Goal: Task Accomplishment & Management: Manage account settings

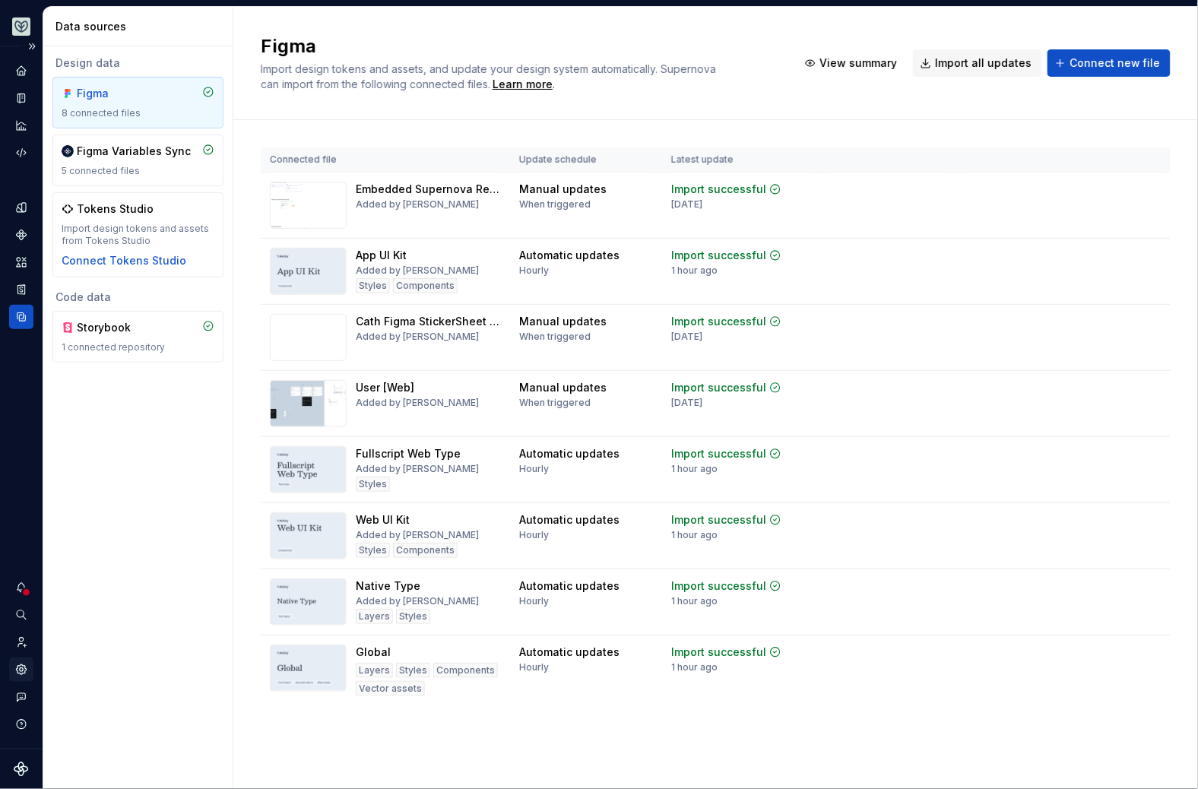
click at [25, 676] on div "Settings" at bounding box center [21, 669] width 24 height 24
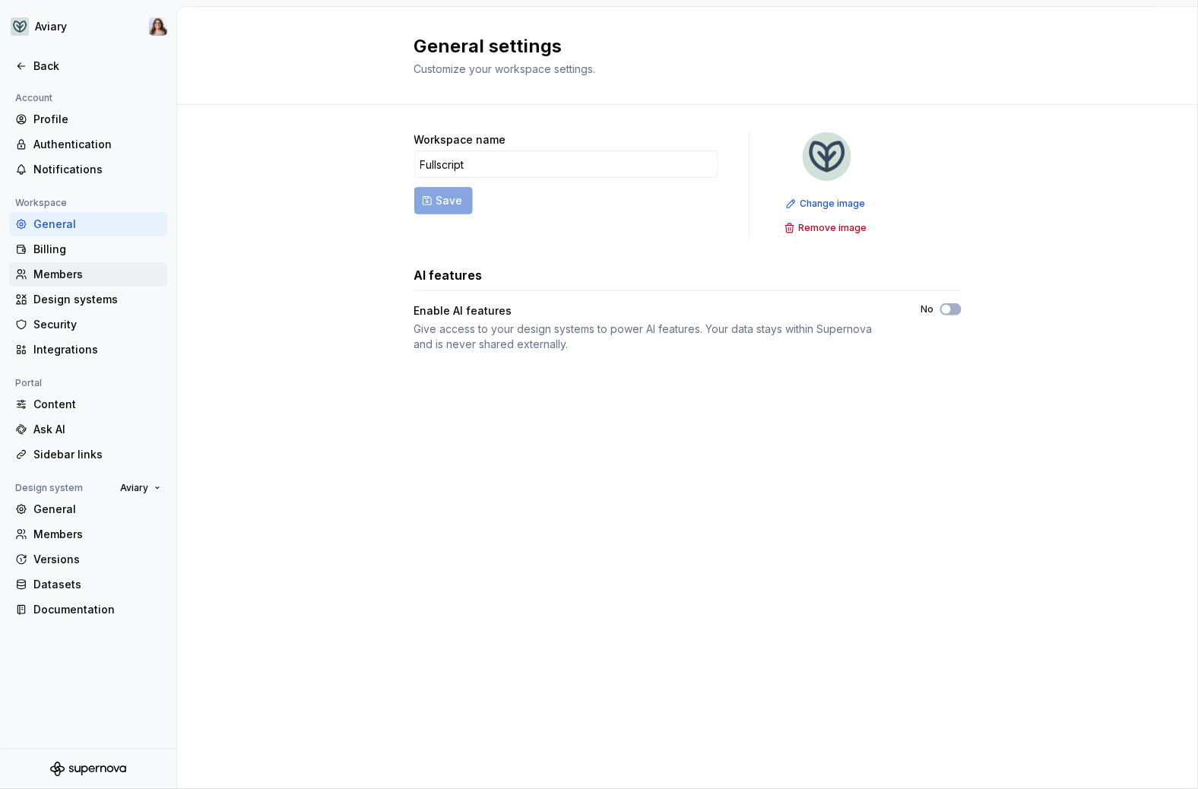
click at [77, 271] on div "Members" at bounding box center [97, 274] width 128 height 15
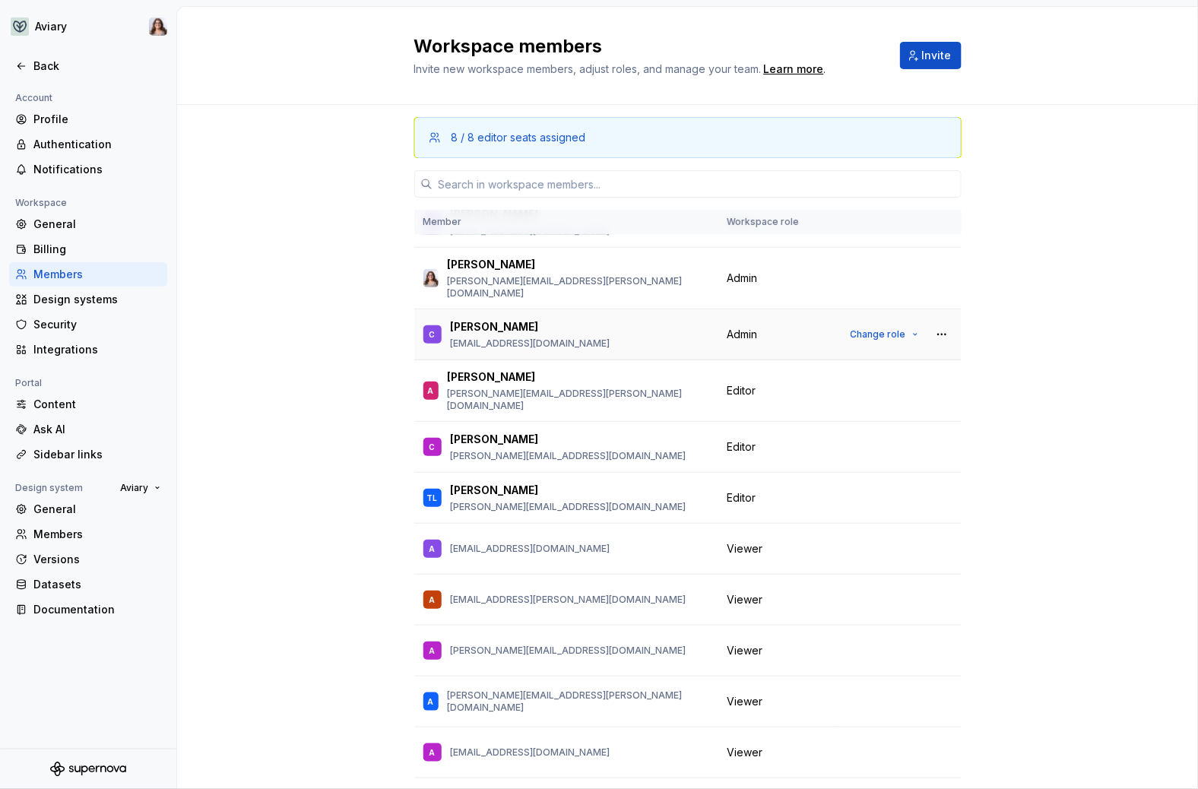
scroll to position [77, 0]
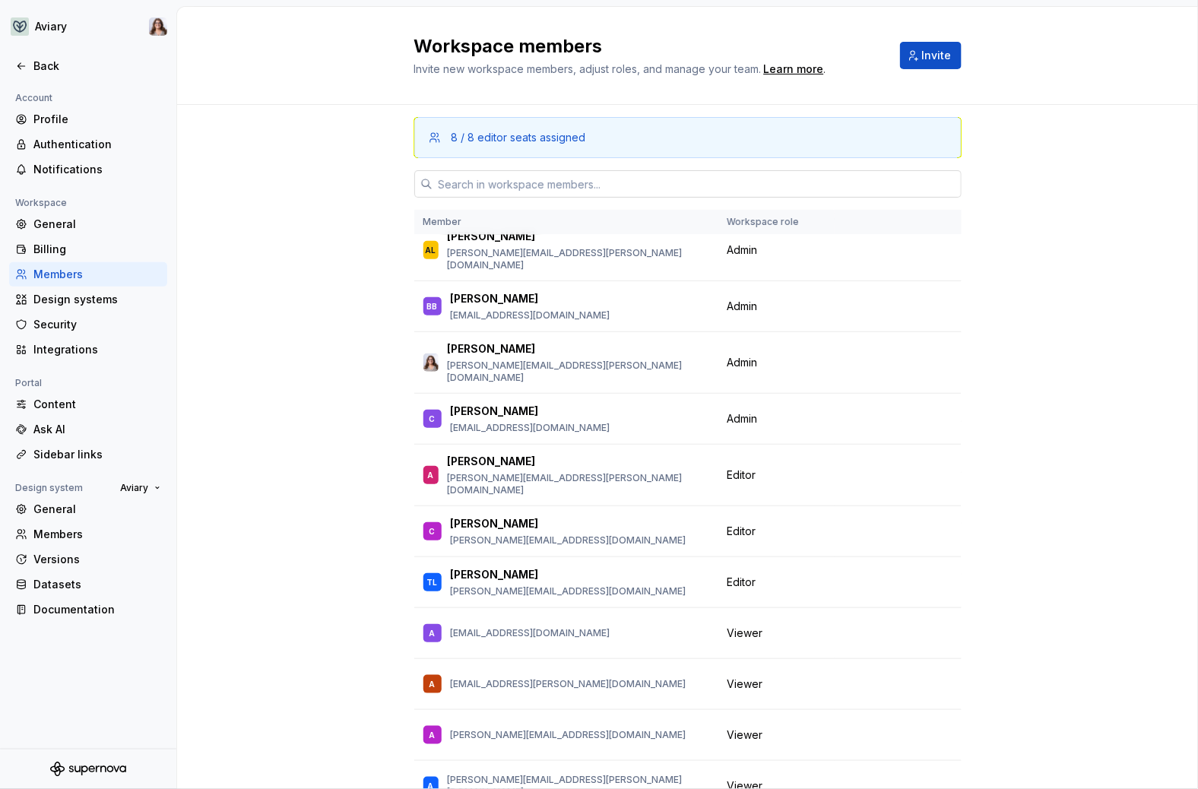
click at [507, 176] on input "text" at bounding box center [696, 183] width 529 height 27
click at [990, 348] on div "8 / 8 editor seats assigned Member Workspace role IC [PERSON_NAME] [PERSON_NAME…" at bounding box center [687, 496] width 1021 height 782
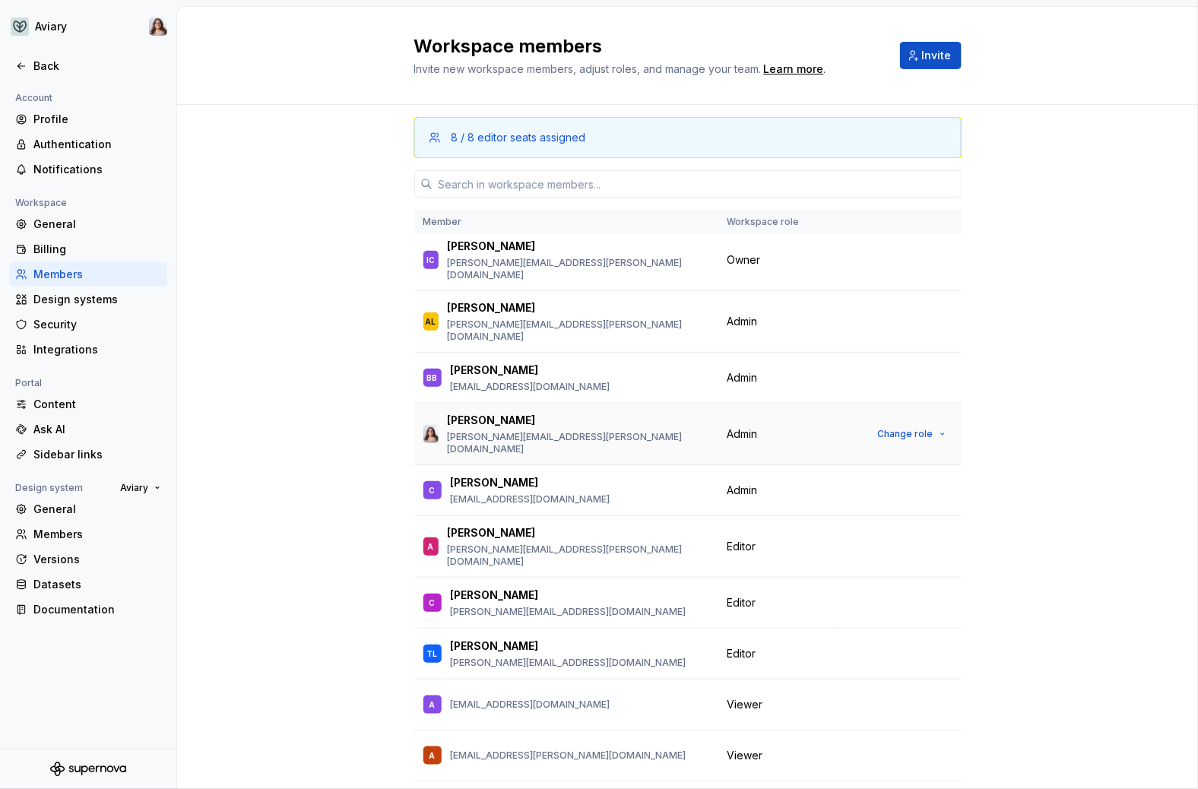
scroll to position [6, 0]
click at [524, 179] on input "text" at bounding box center [696, 183] width 529 height 27
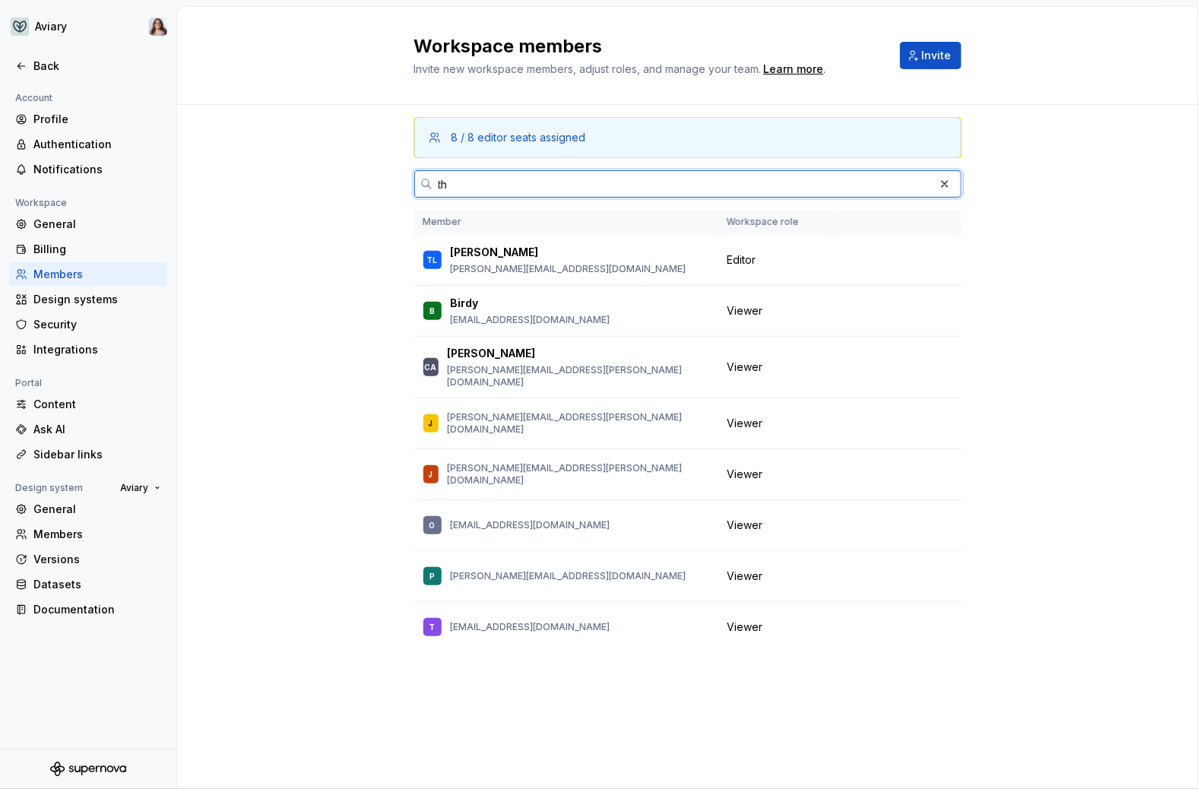
scroll to position [0, 0]
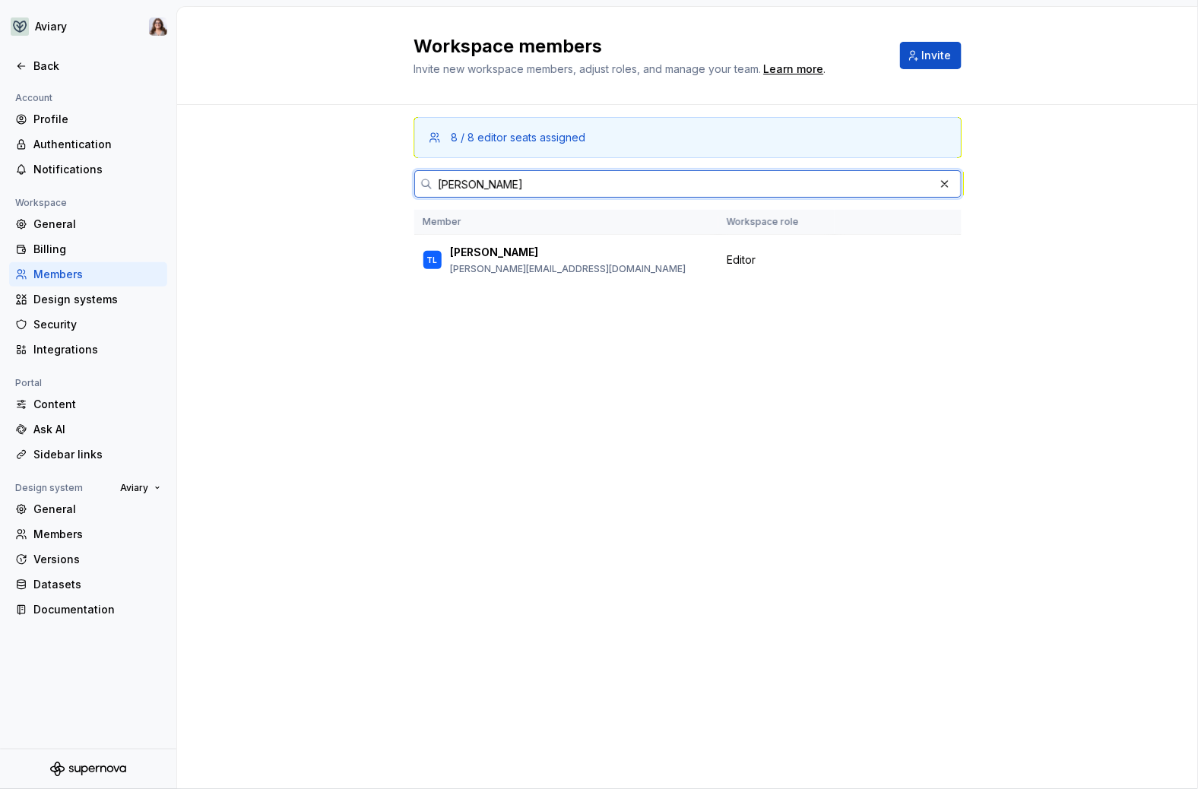
drag, startPoint x: 479, startPoint y: 182, endPoint x: 396, endPoint y: 182, distance: 82.8
click at [396, 182] on div "8 / 8 editor seats assigned [PERSON_NAME] Member Workspace role [PERSON_NAME] L…" at bounding box center [687, 447] width 1021 height 684
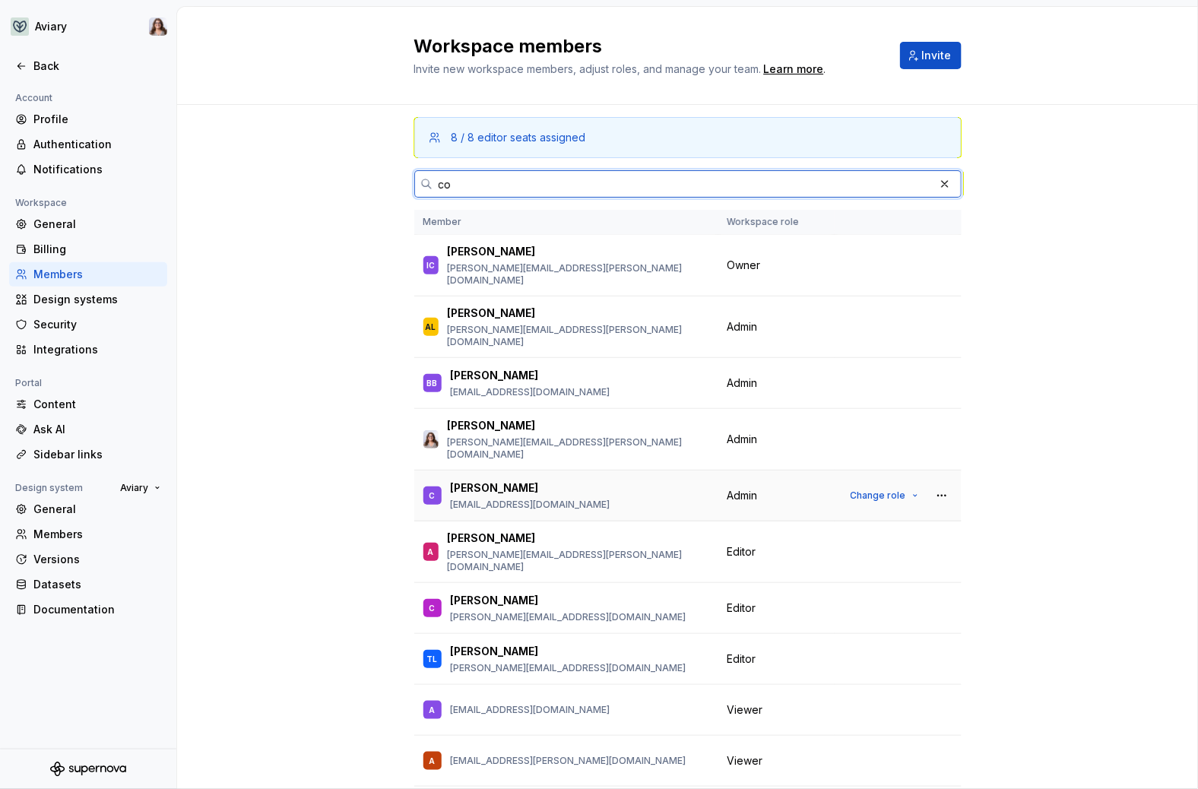
type input "c"
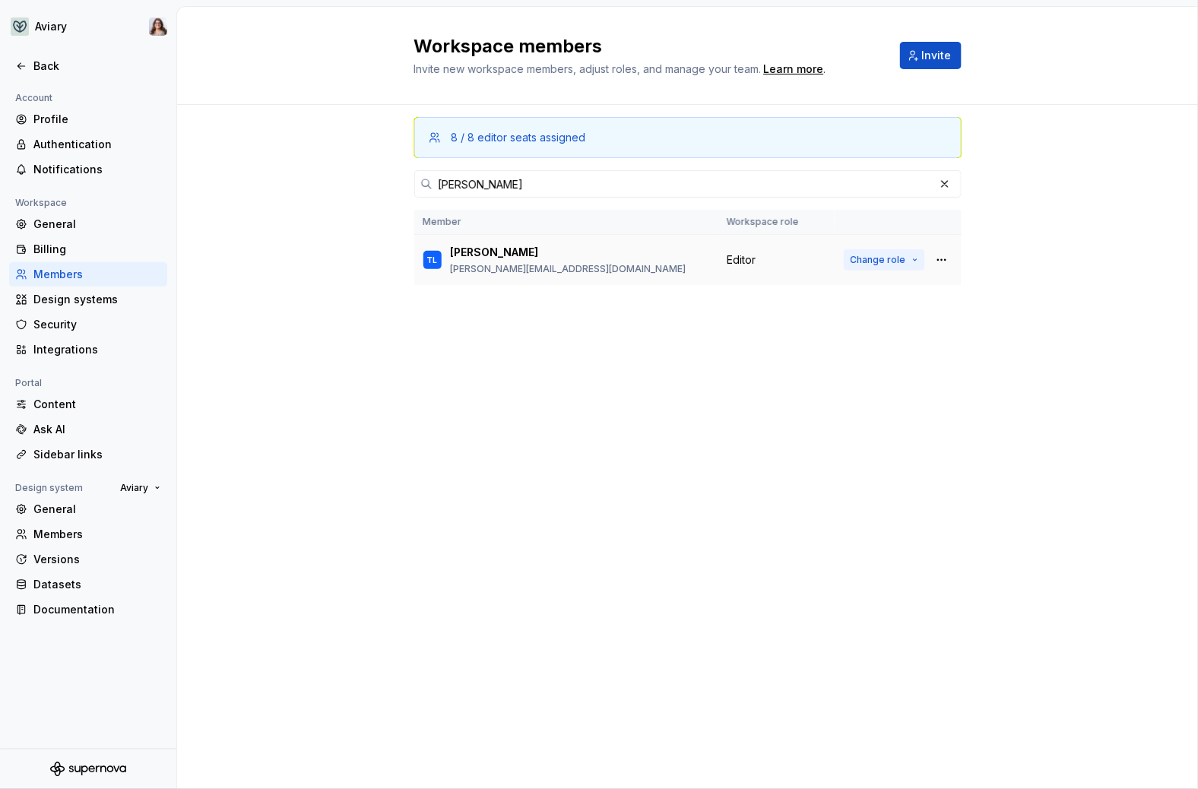
click at [909, 260] on button "Change role" at bounding box center [884, 259] width 81 height 21
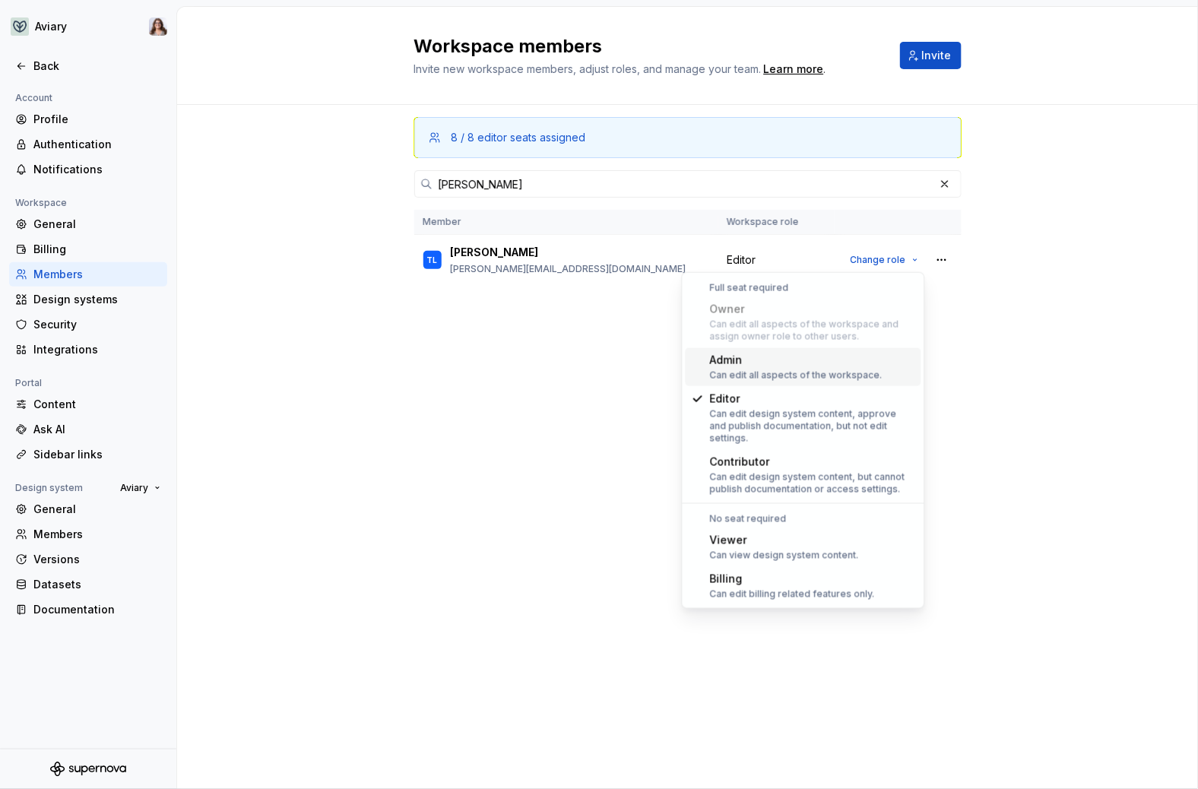
click at [787, 370] on div "Can edit all aspects of the workspace." at bounding box center [796, 375] width 173 height 12
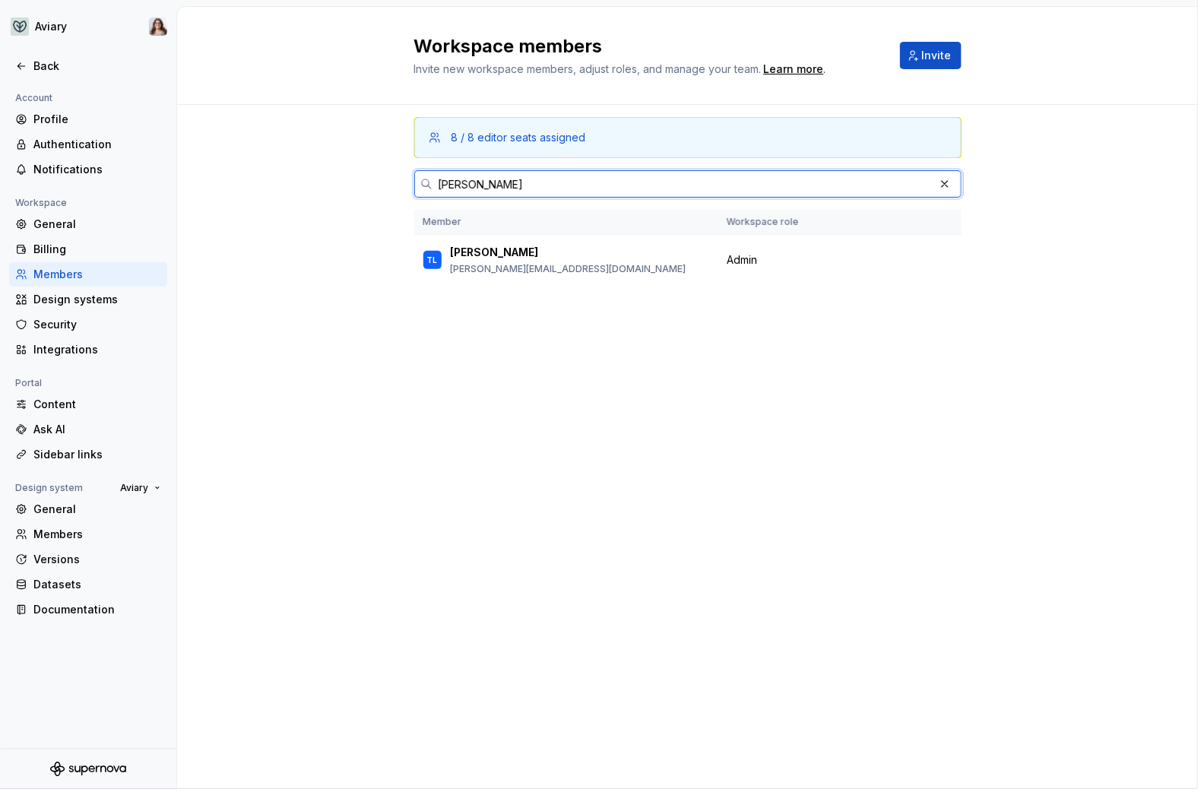
click at [592, 185] on input "[PERSON_NAME]" at bounding box center [683, 183] width 502 height 27
type input "t"
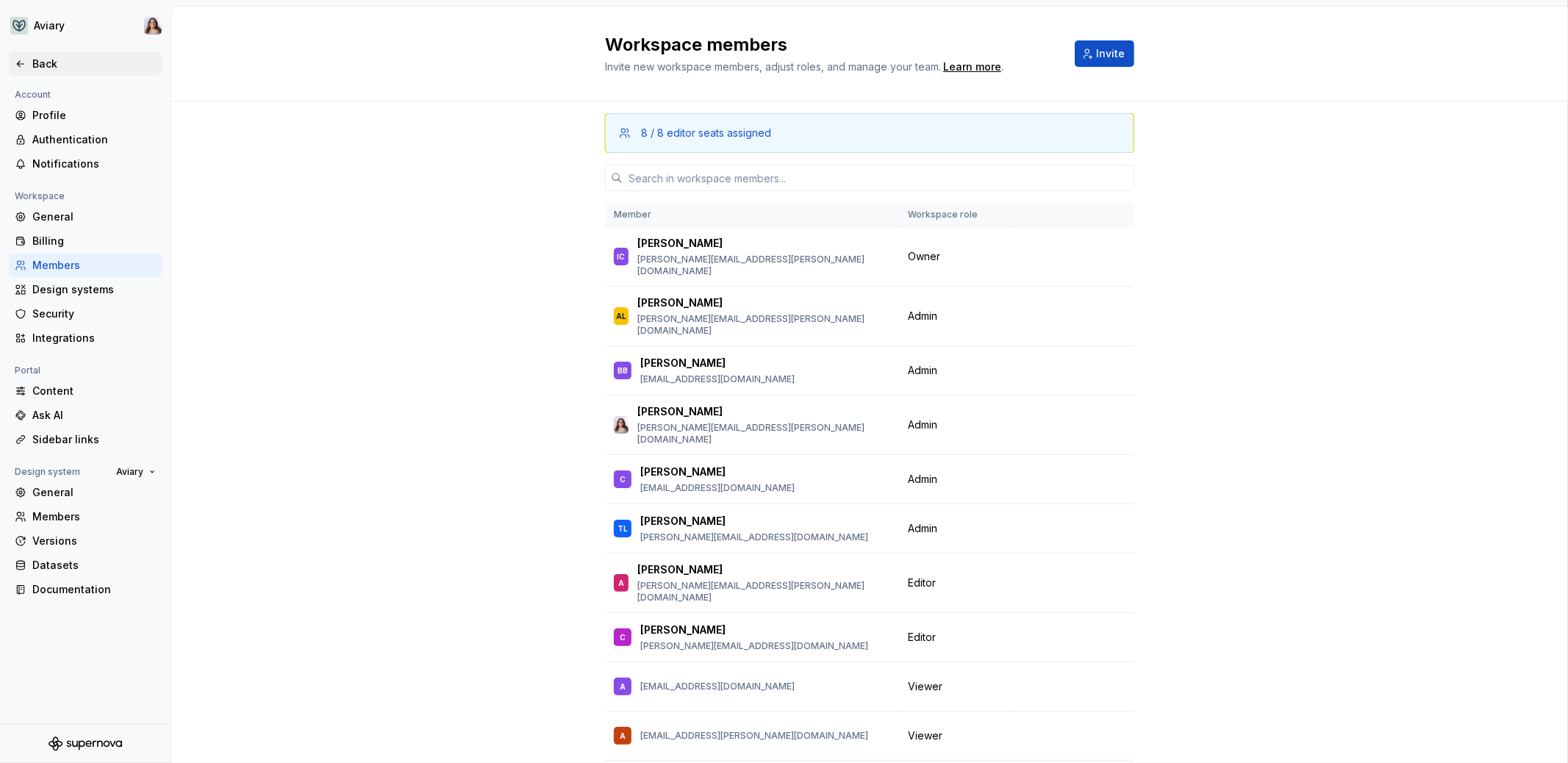
click at [35, 73] on div "Back" at bounding box center [85, 64] width 153 height 23
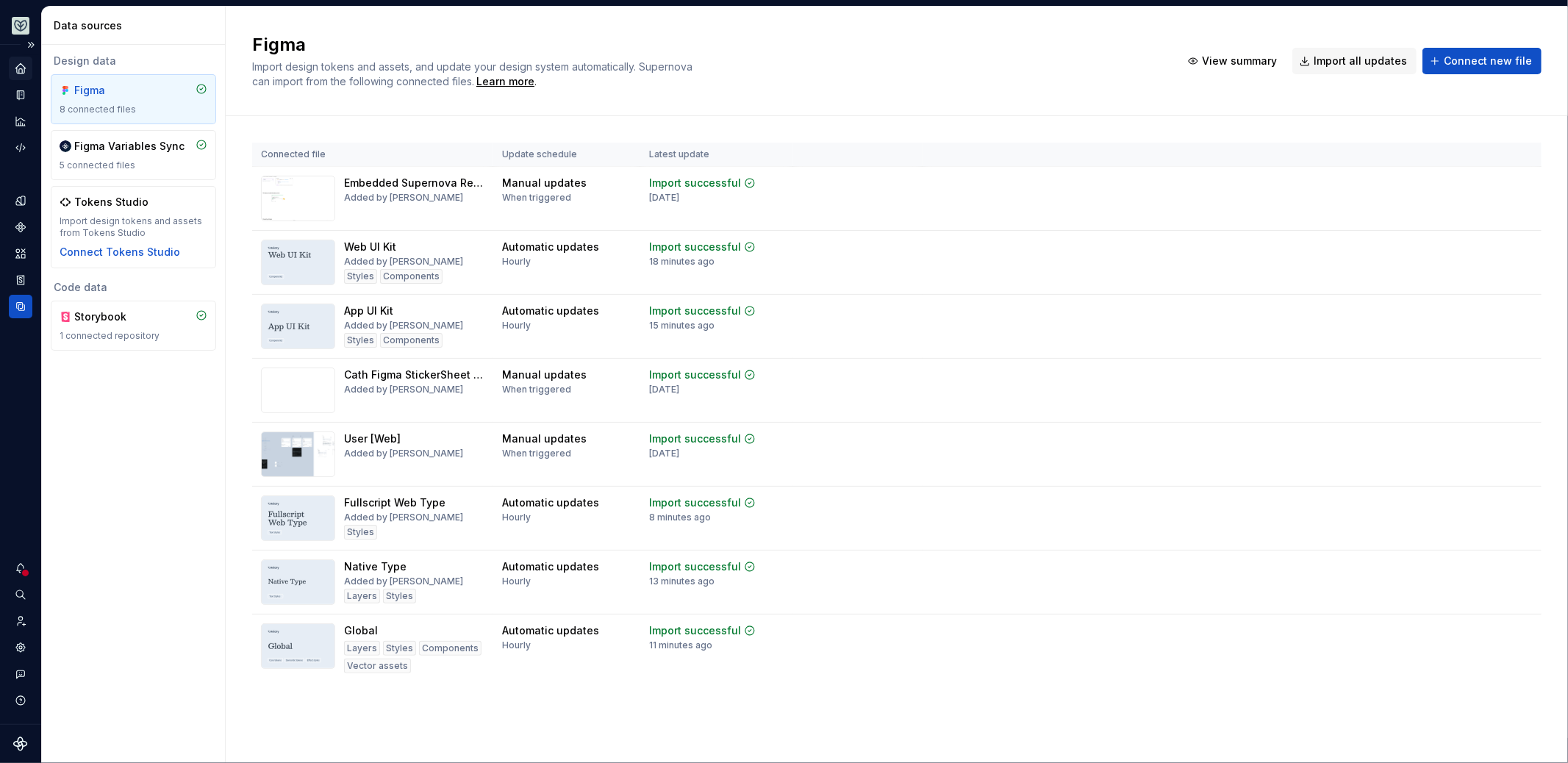
click at [19, 69] on icon "Home" at bounding box center [20, 68] width 10 height 10
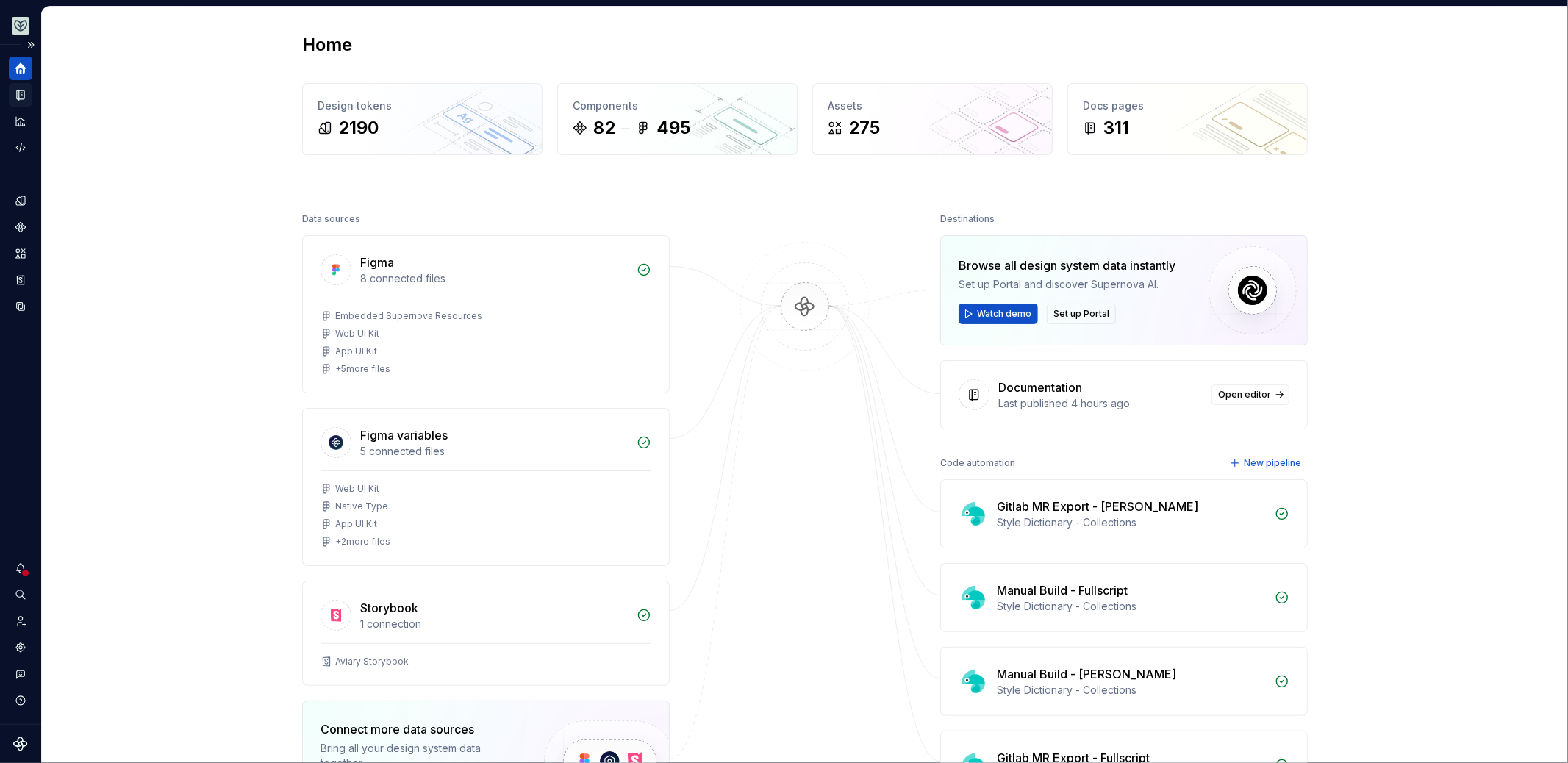
click at [25, 94] on icon "Documentation" at bounding box center [20, 95] width 14 height 14
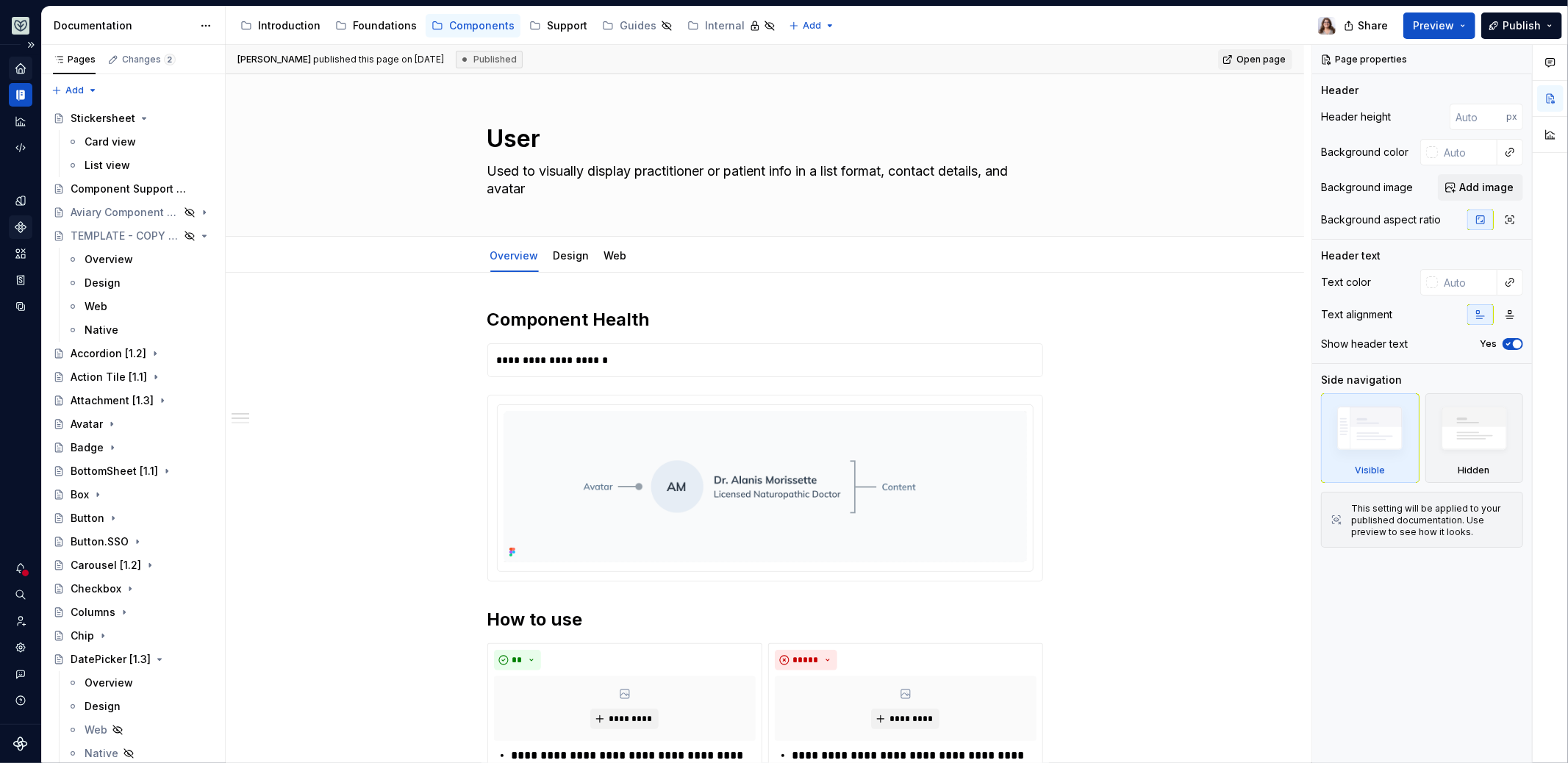
click at [23, 231] on icon "Components" at bounding box center [20, 227] width 14 height 14
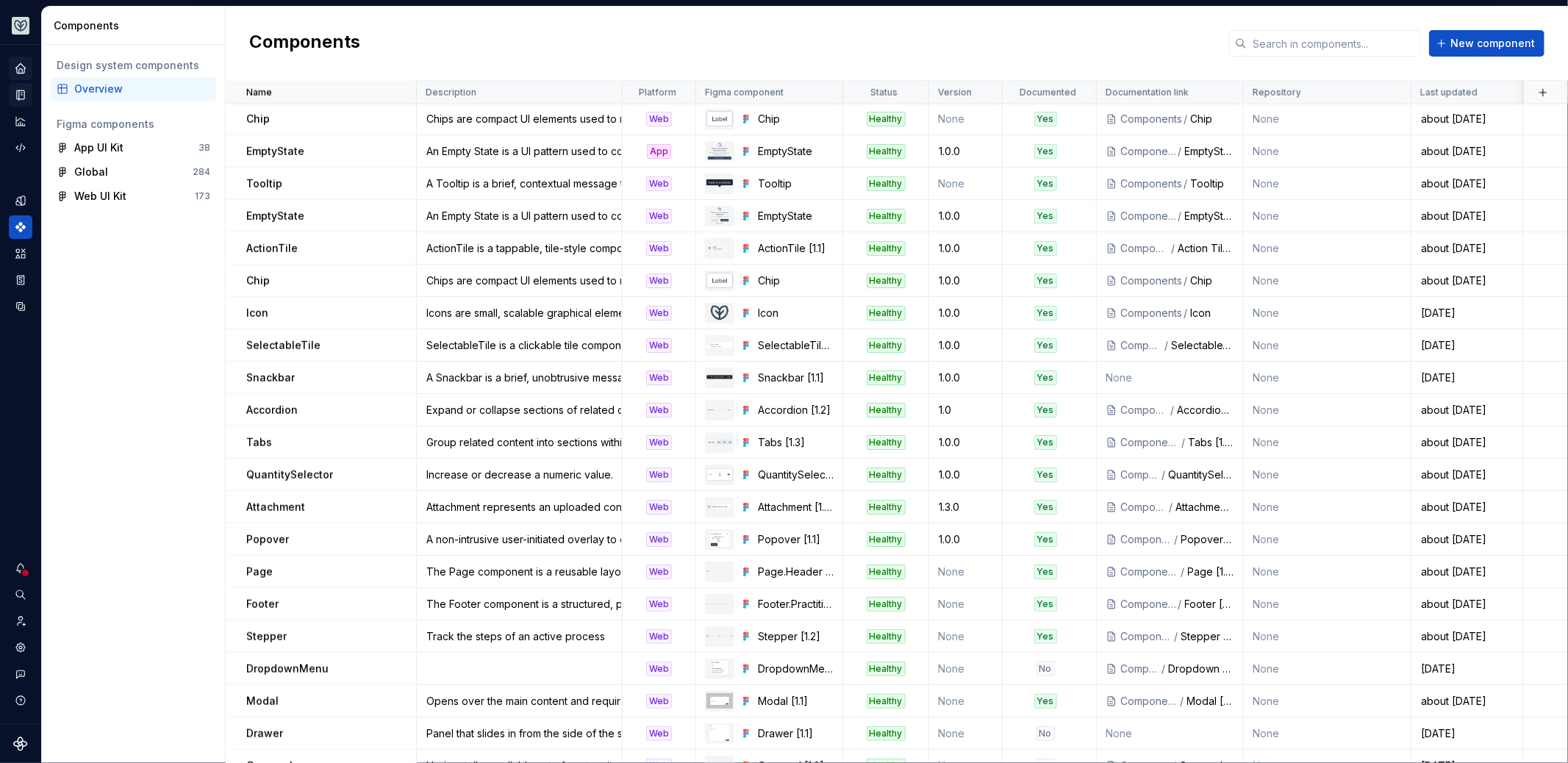
scroll to position [2001, 0]
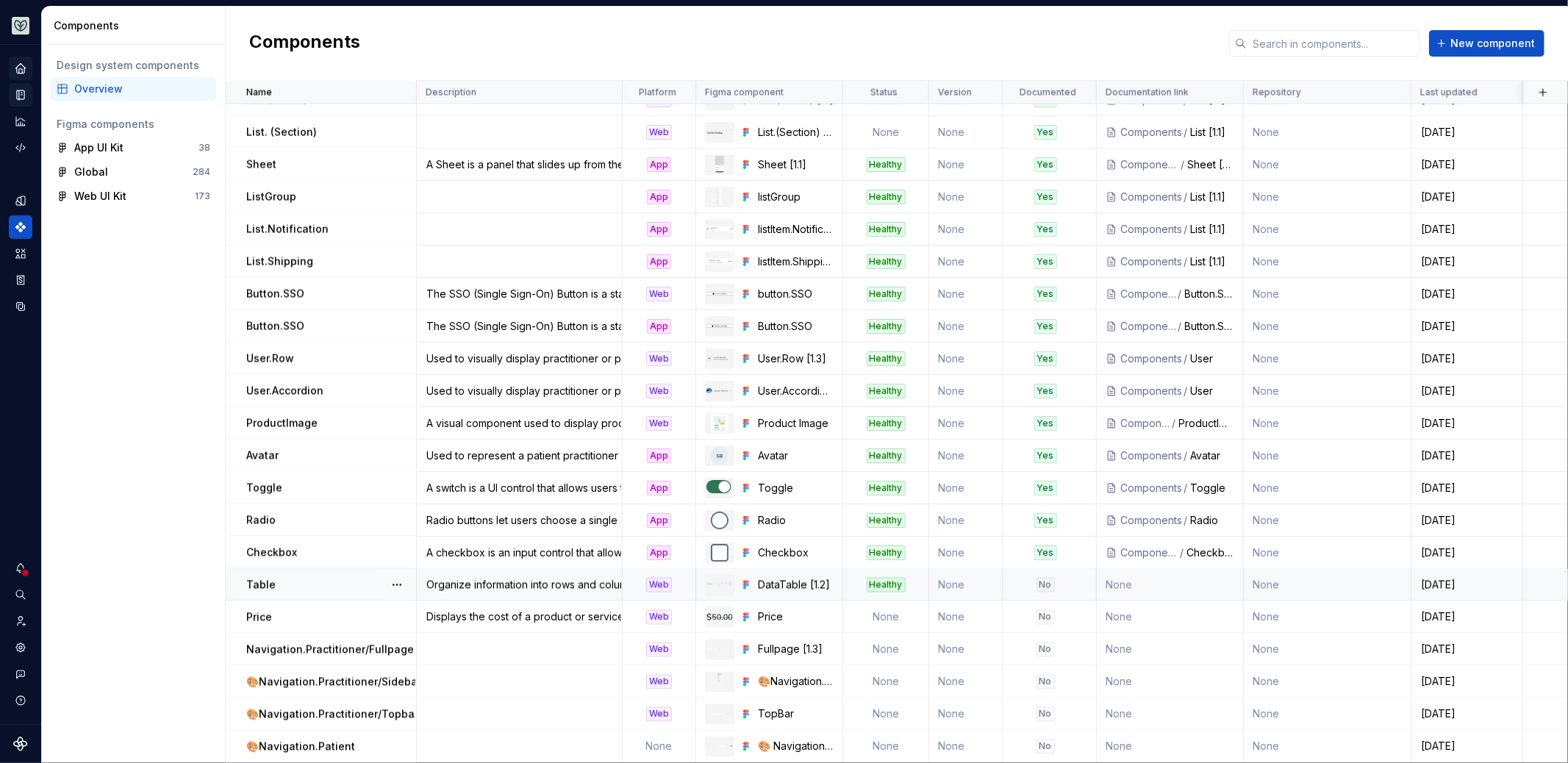
click at [1041, 577] on div "No" at bounding box center [1046, 584] width 18 height 15
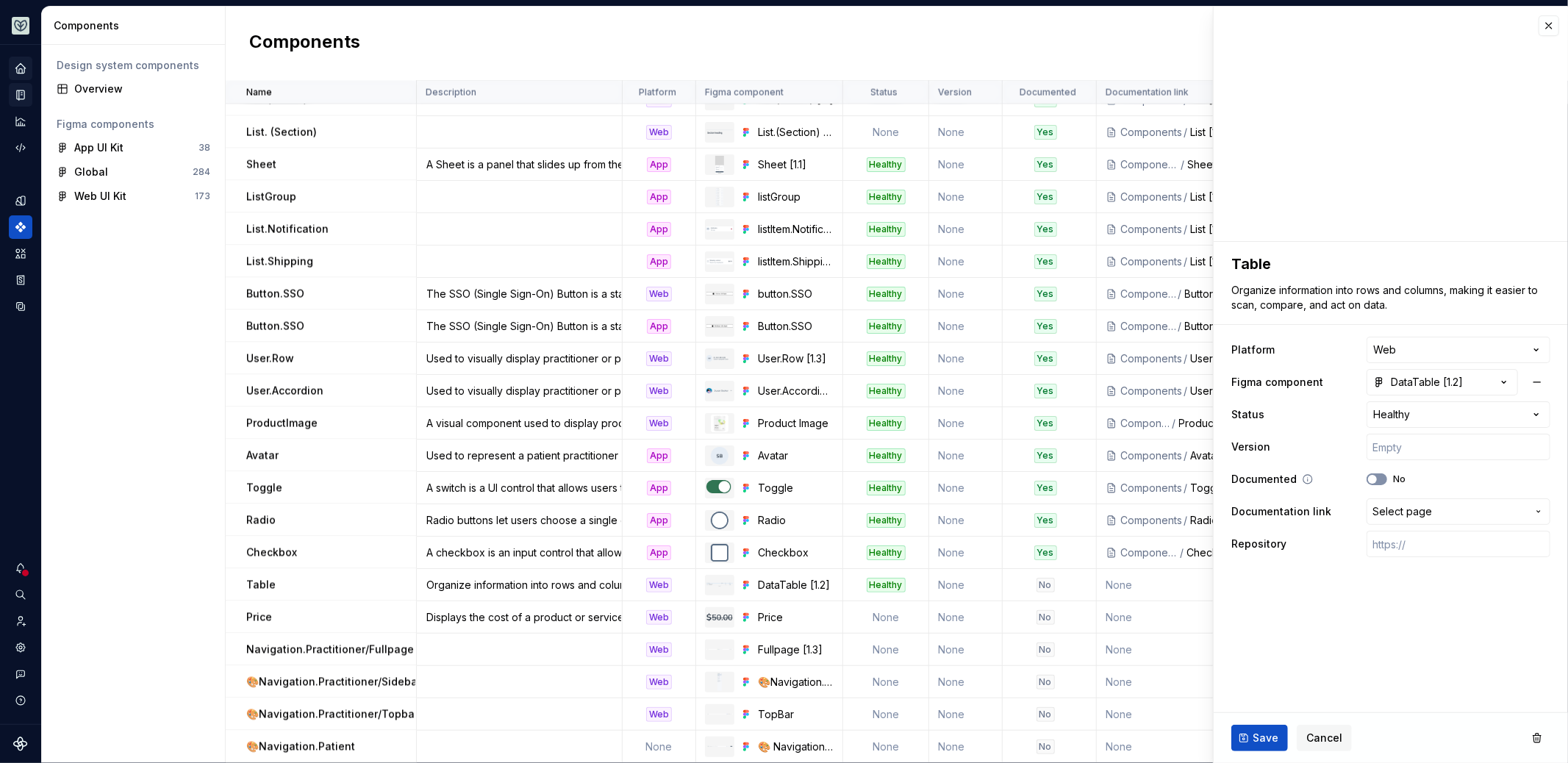
click at [1158, 480] on button "No" at bounding box center [1376, 479] width 20 height 12
click at [1158, 740] on ul "No internet connection. Reconnect to ensure all of your changes are synced. Suc…" at bounding box center [1387, 751] width 362 height 23
click at [1158, 743] on ul "No internet connection. Reconnect to ensure all of your changes are synced. Suc…" at bounding box center [1387, 751] width 362 height 23
click at [1065, 577] on div "No" at bounding box center [1045, 584] width 84 height 15
click at [1158, 741] on ul "No internet connection. Reconnect to ensure all of your changes are synced. Suc…" at bounding box center [1387, 751] width 362 height 23
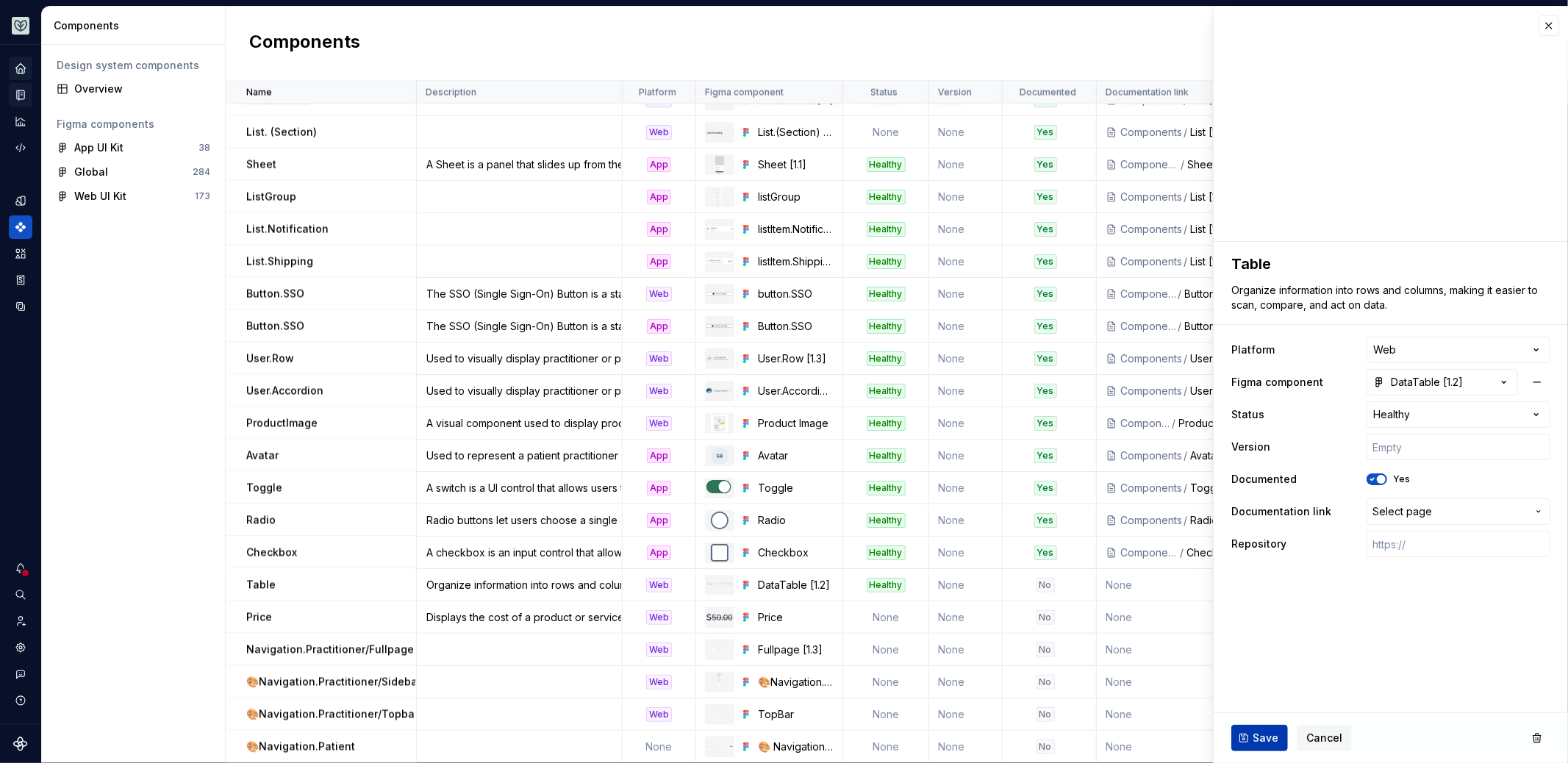
click at [1158, 728] on button "Save" at bounding box center [1259, 737] width 57 height 26
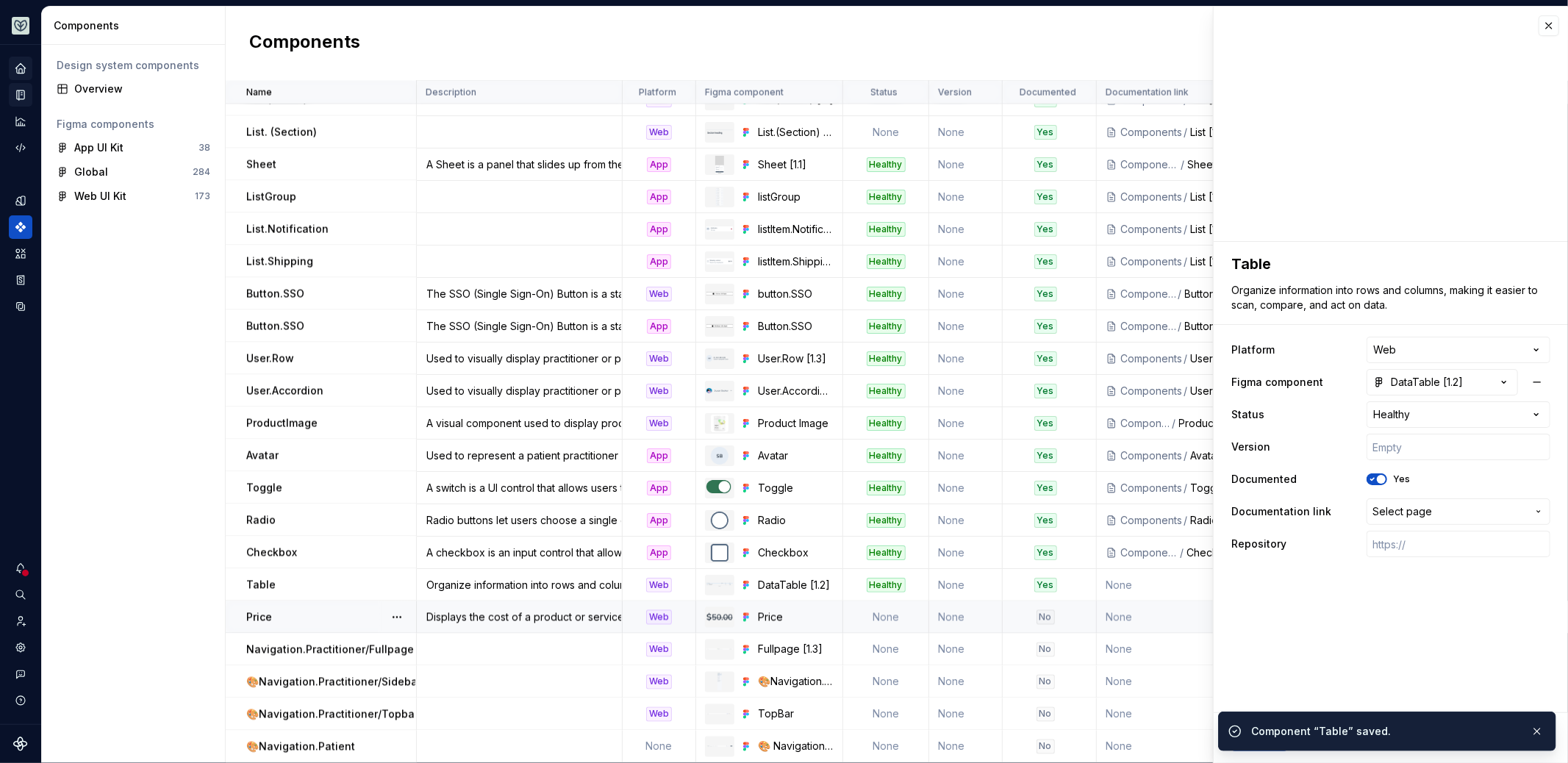
click at [1074, 610] on div "No" at bounding box center [1045, 617] width 84 height 15
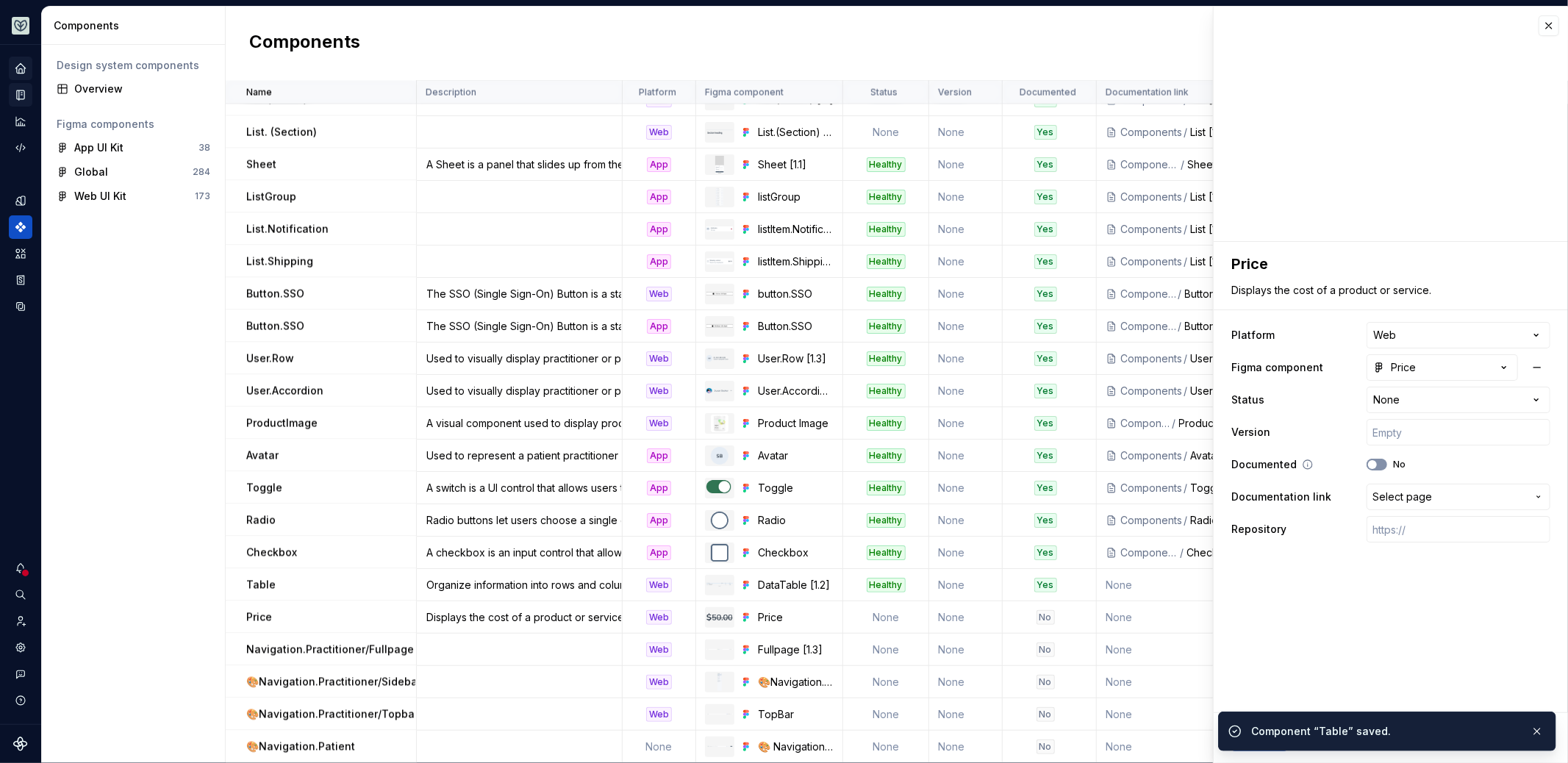
click at [1158, 464] on button "No" at bounding box center [1376, 464] width 20 height 12
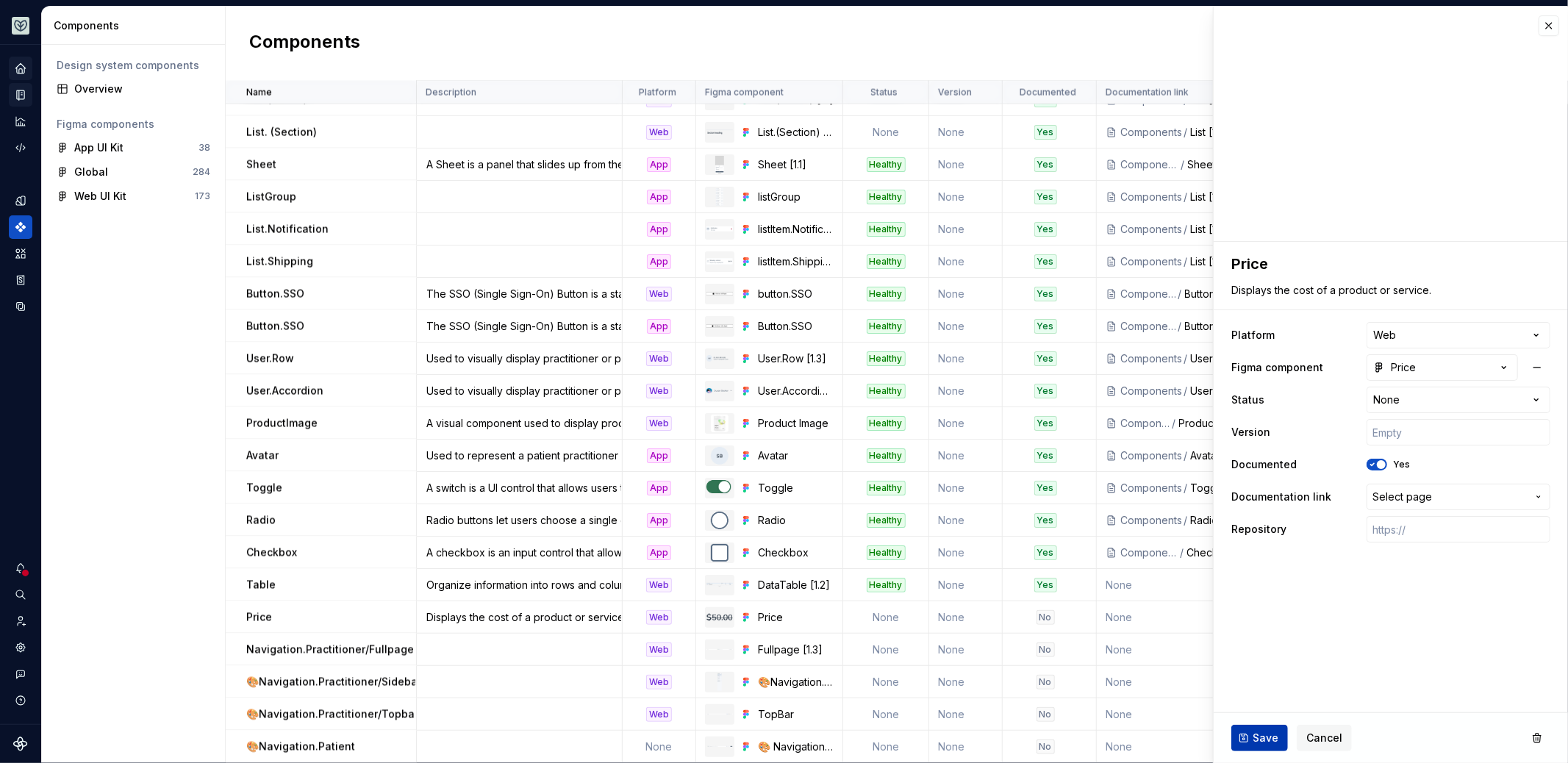
click at [1158, 735] on button "Save" at bounding box center [1259, 737] width 57 height 26
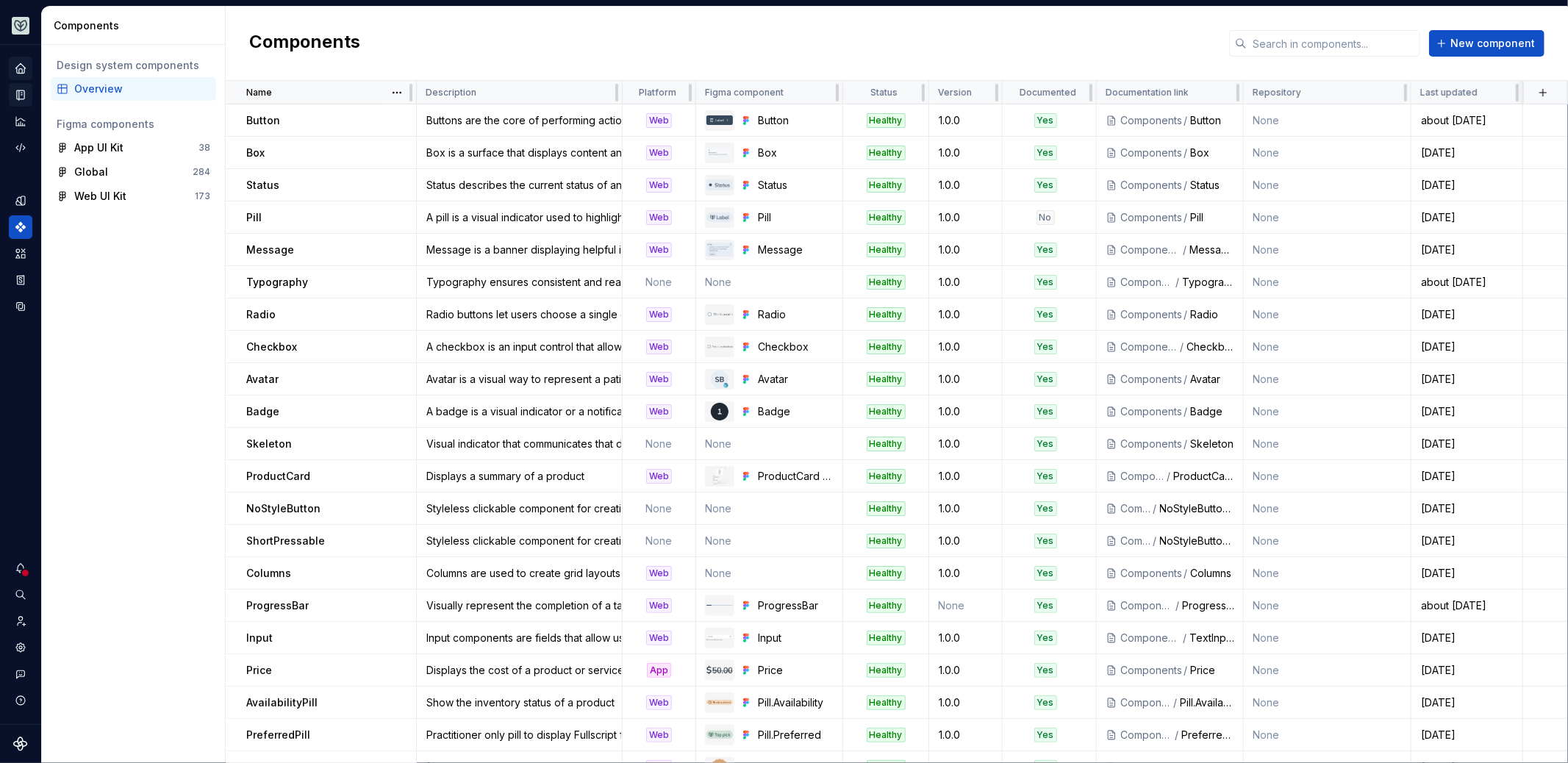
click at [368, 92] on div "Name" at bounding box center [327, 93] width 161 height 12
click at [399, 95] on html "Aviary Dataset Fullscript Components Design system components Overview Figma co…" at bounding box center [784, 381] width 1568 height 763
click at [418, 122] on div "Sort ascending" at bounding box center [461, 120] width 96 height 15
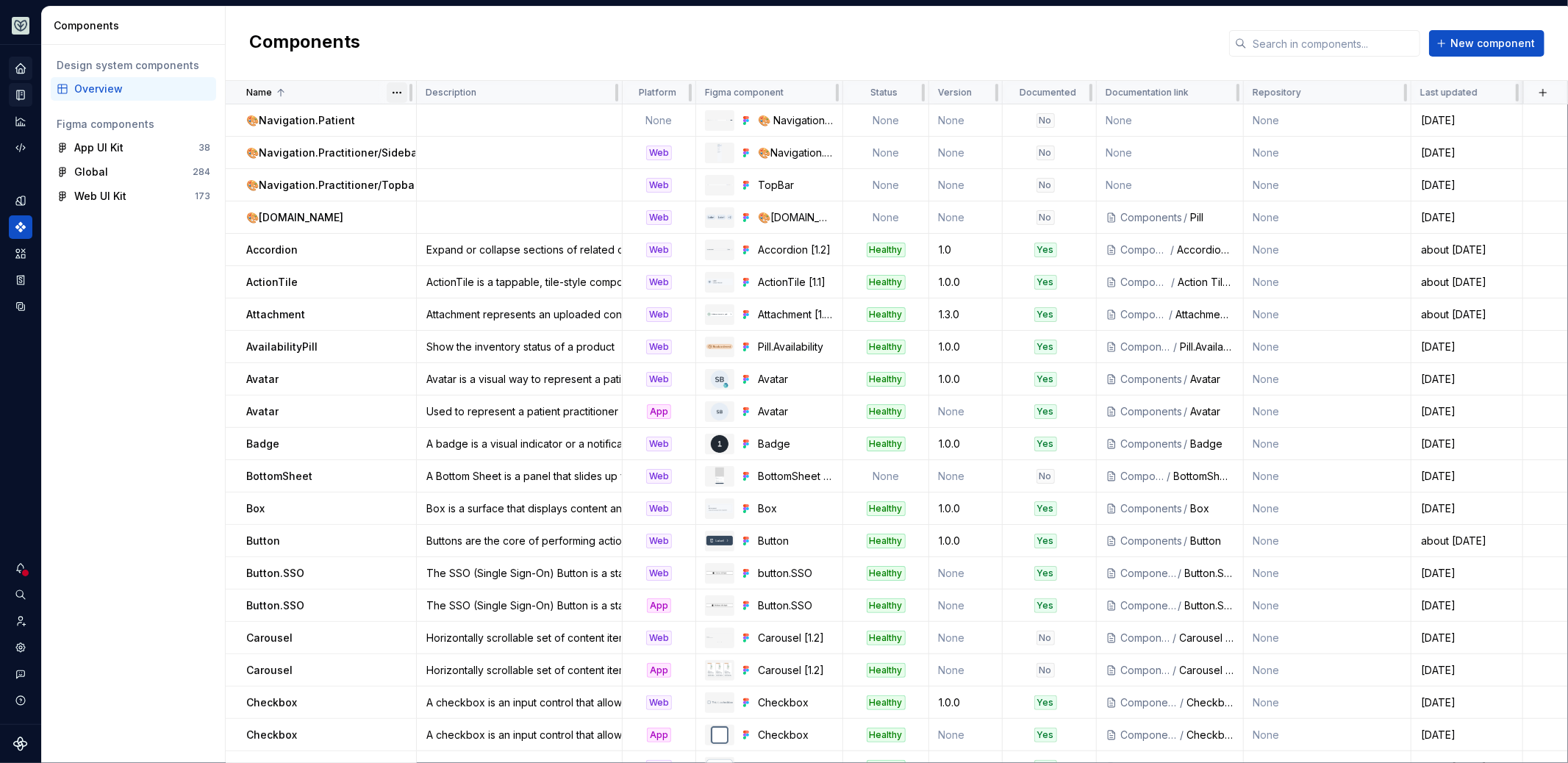
click at [399, 93] on html "Aviary Dataset Fullscript Components Design system components Overview Figma co…" at bounding box center [784, 381] width 1568 height 763
click at [410, 124] on div "Sort ascending" at bounding box center [453, 120] width 125 height 23
click at [399, 94] on html "Aviary Dataset Fullscript Components Design system components Overview Figma co…" at bounding box center [784, 381] width 1568 height 763
click at [414, 140] on div "Sort descending" at bounding box center [461, 143] width 96 height 15
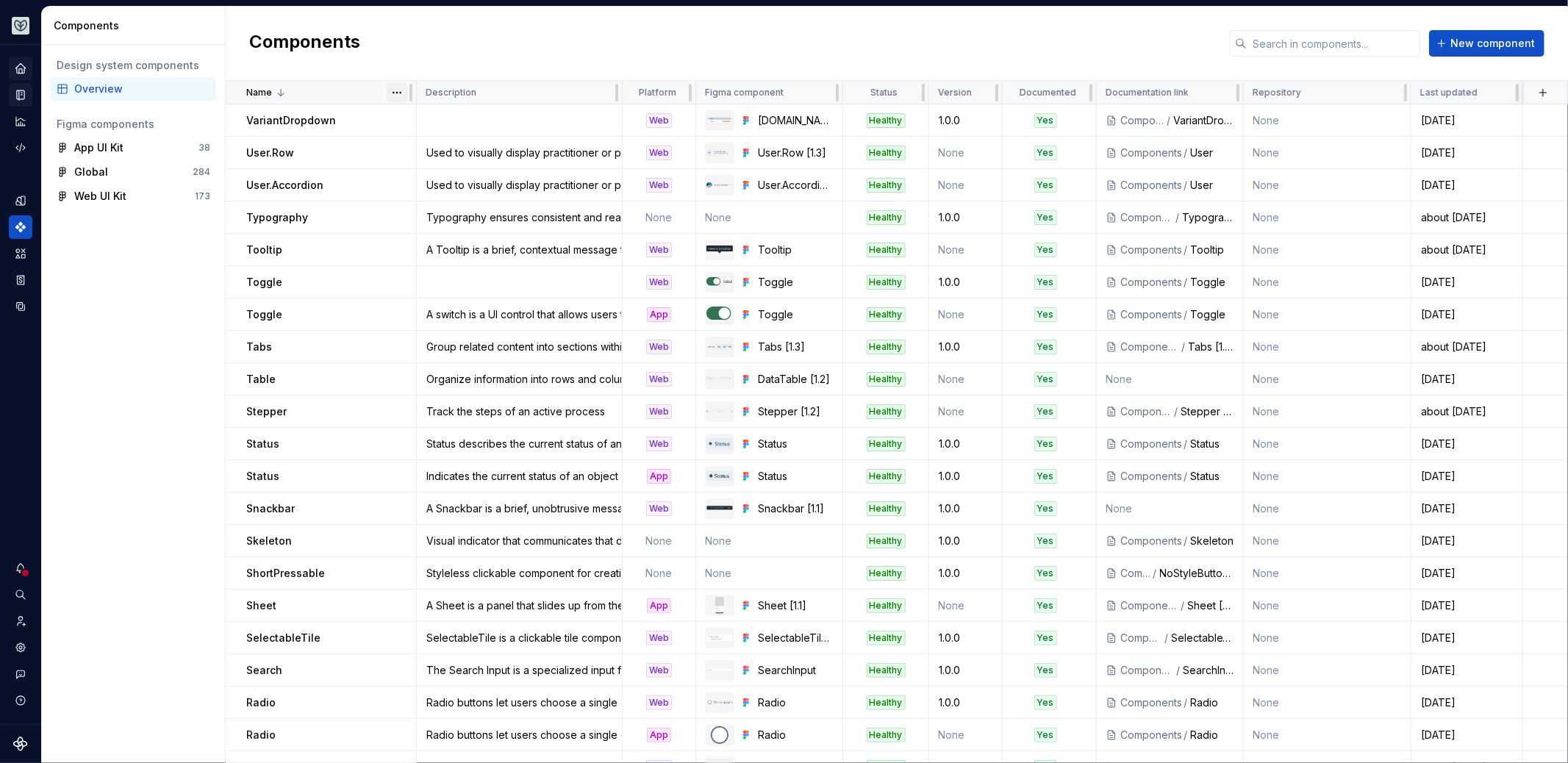
click at [395, 92] on html "Aviary Dataset Fullscript Components Design system components Overview Figma co…" at bounding box center [784, 381] width 1568 height 763
click at [418, 123] on div "Sort ascending" at bounding box center [461, 120] width 96 height 15
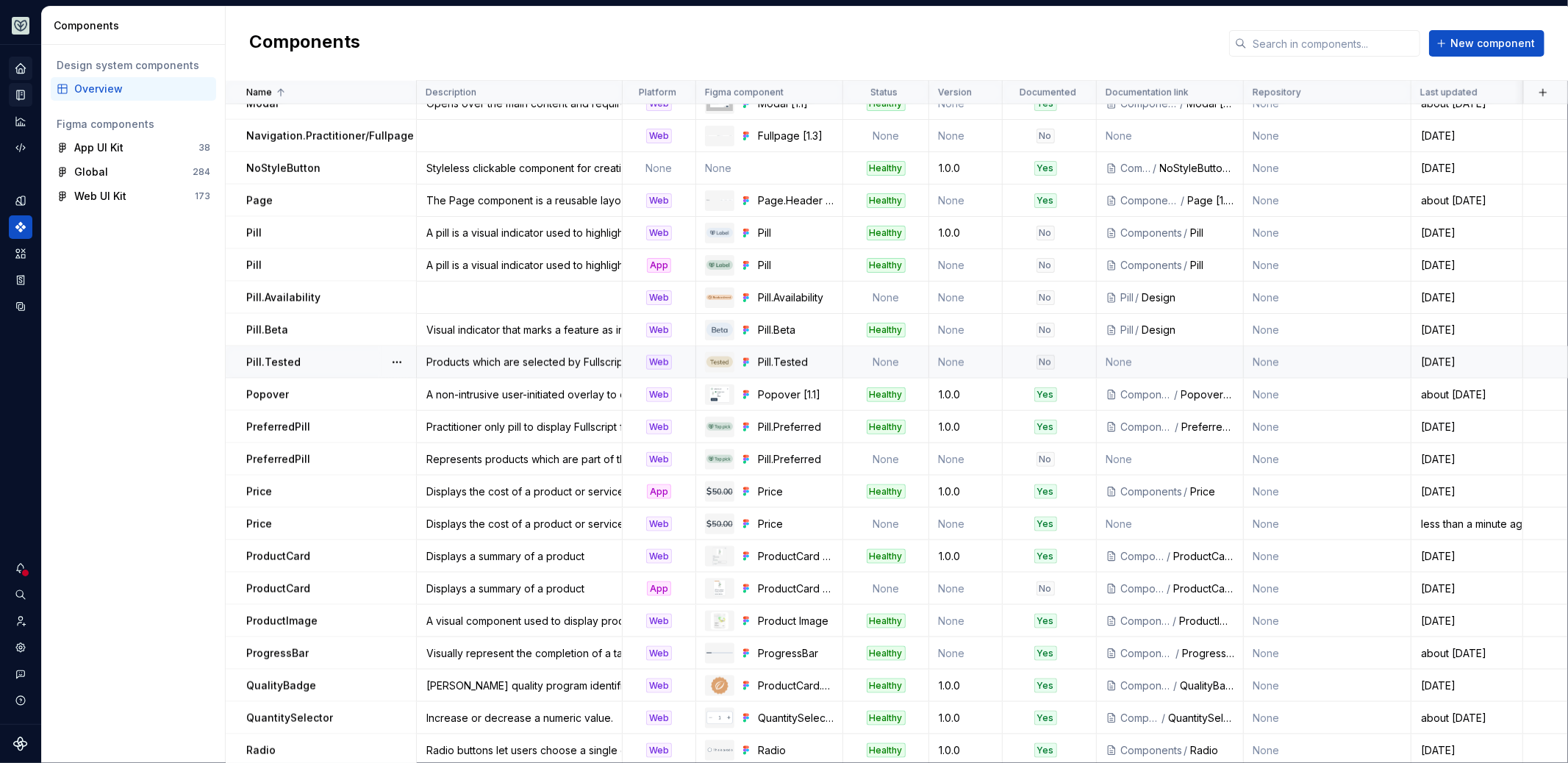
scroll to position [1396, 0]
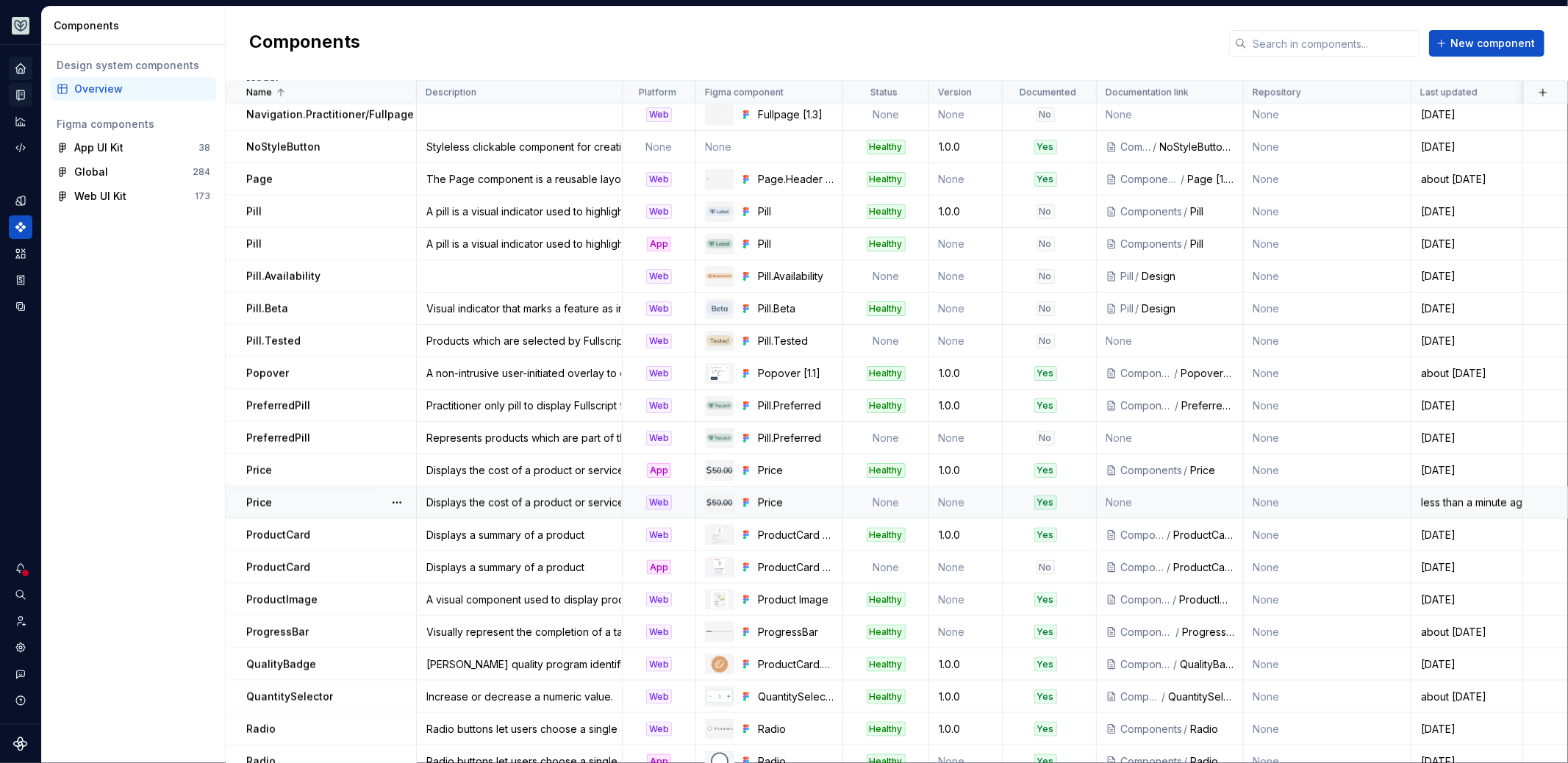
click at [889, 498] on td "None" at bounding box center [886, 502] width 86 height 32
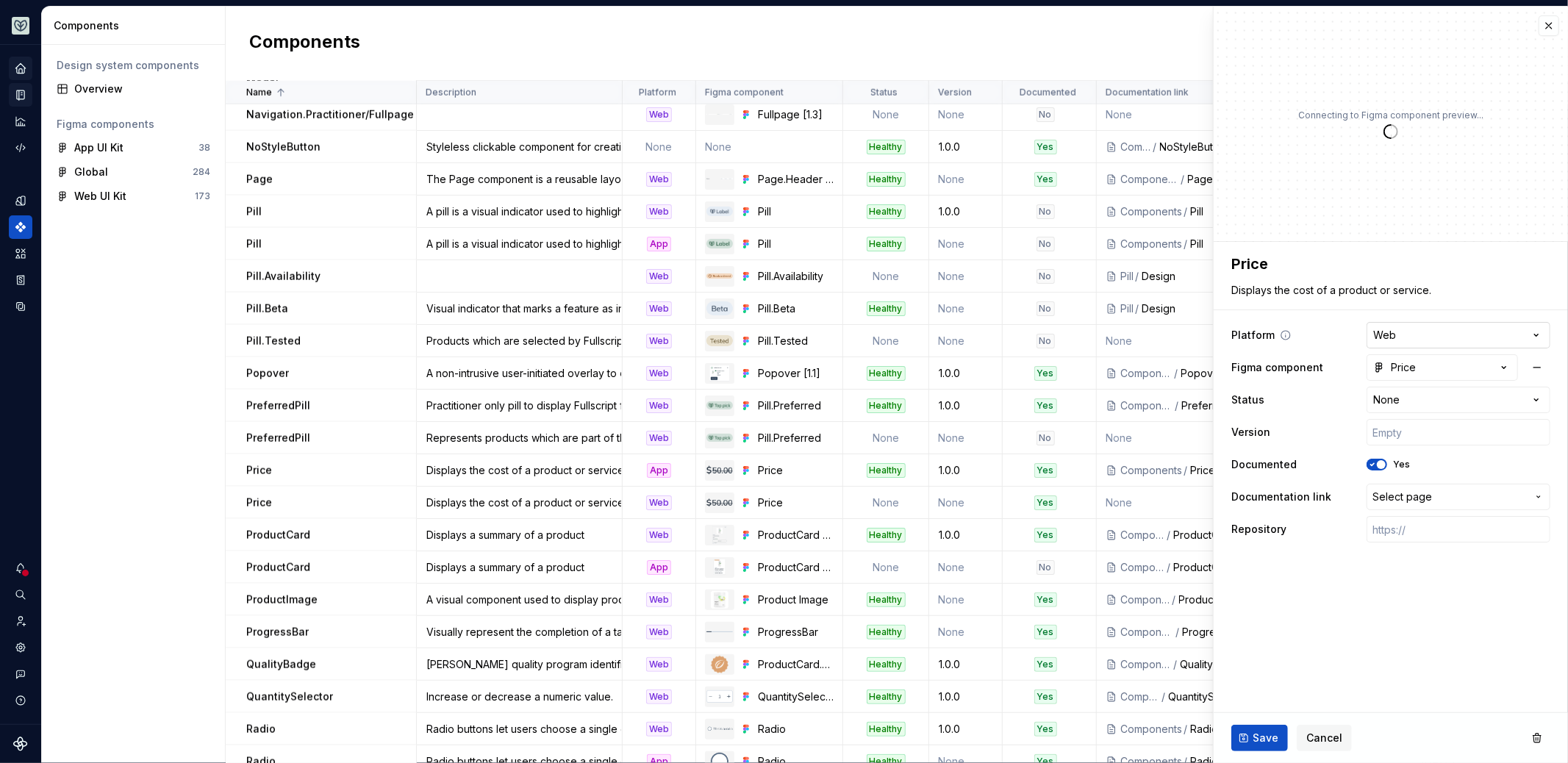
type textarea "*"
click at [1158, 399] on html "Aviary Dataset Fullscript Components Design system components Overview Figma co…" at bounding box center [784, 381] width 1568 height 763
select select "**********"
click at [1158, 616] on fieldset "**********" at bounding box center [1391, 502] width 354 height 521
click at [1158, 736] on button "Save" at bounding box center [1259, 737] width 57 height 26
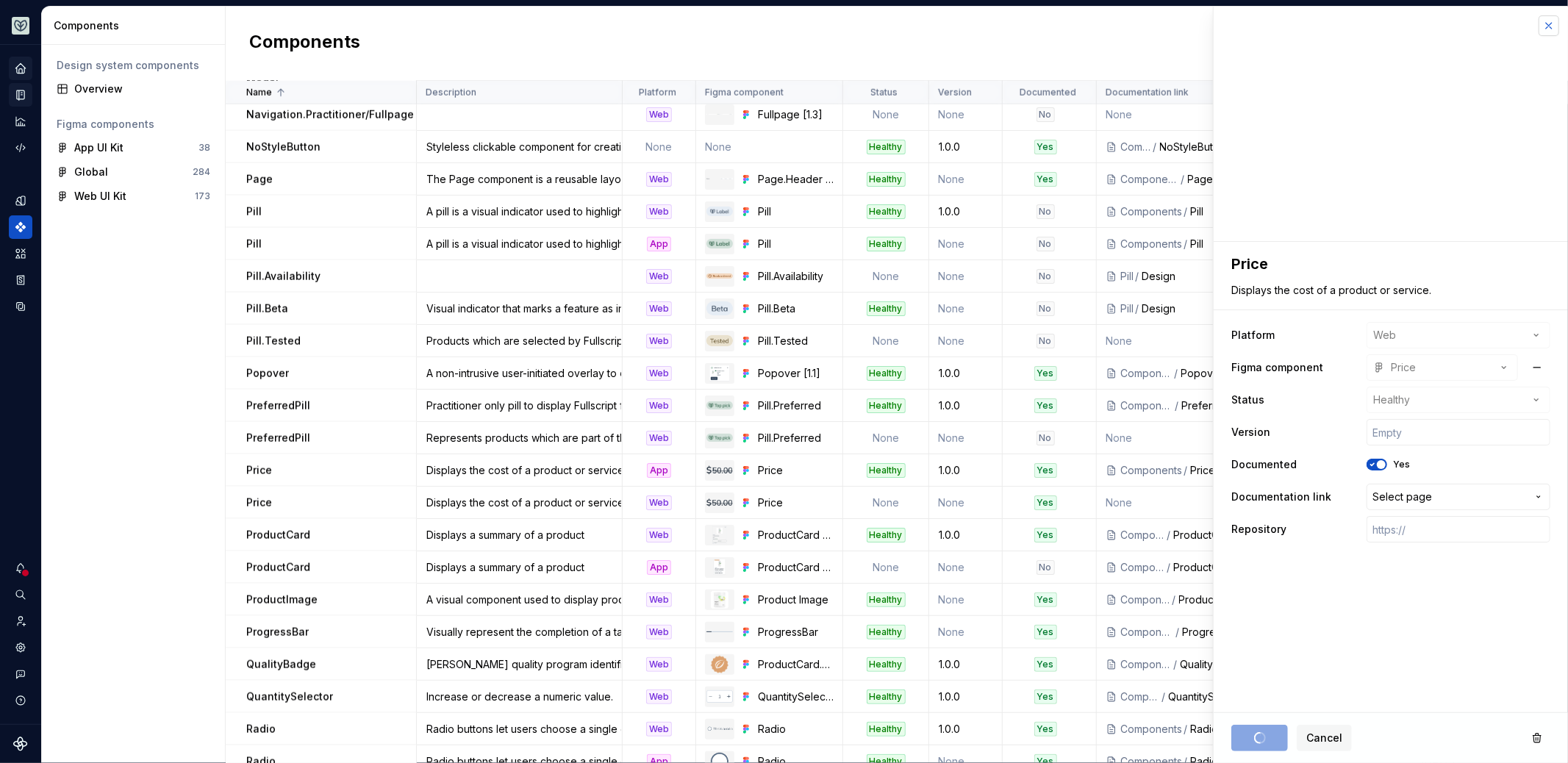
type textarea "*"
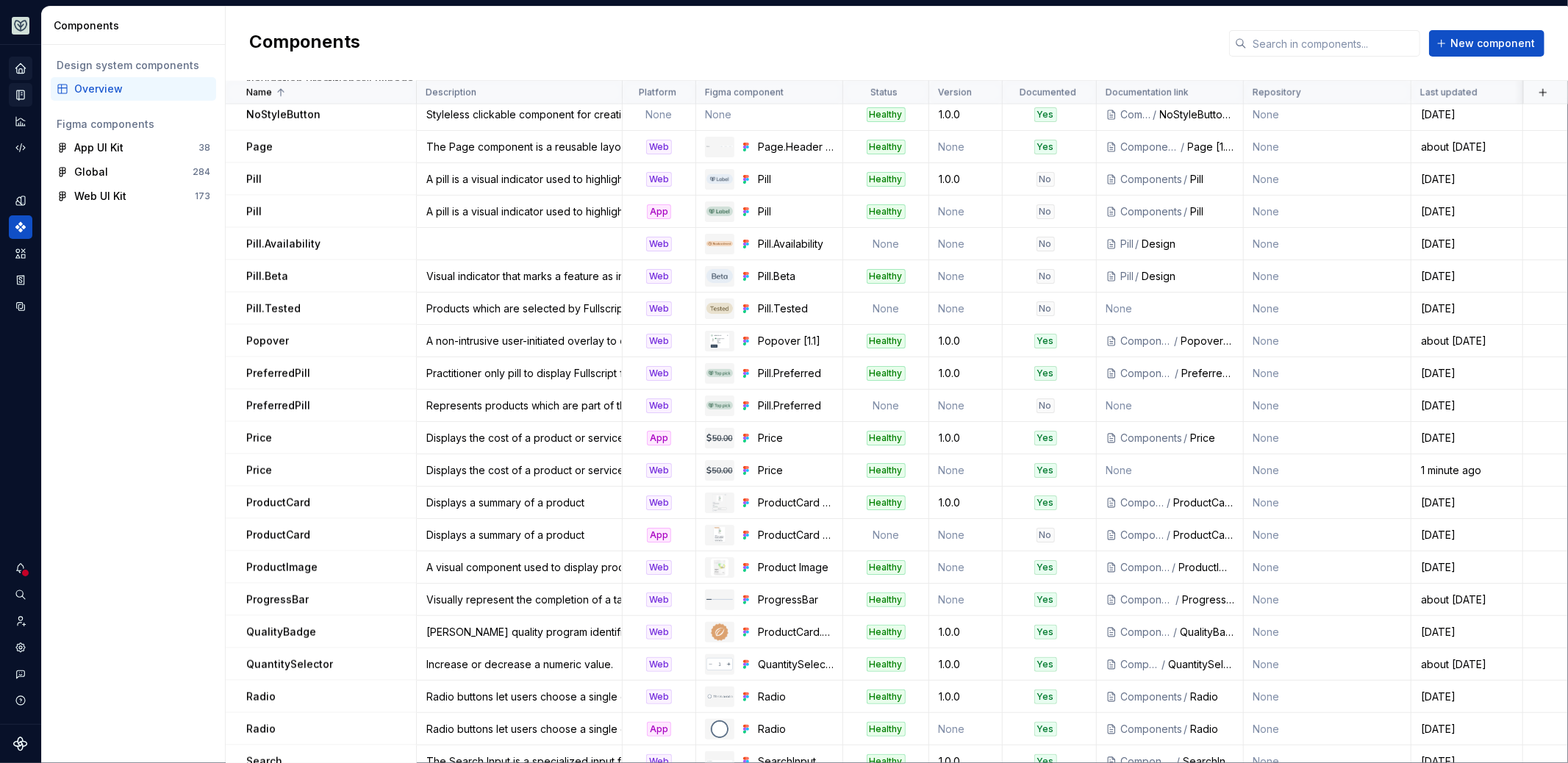
scroll to position [1583, 0]
